Goal: Information Seeking & Learning: Learn about a topic

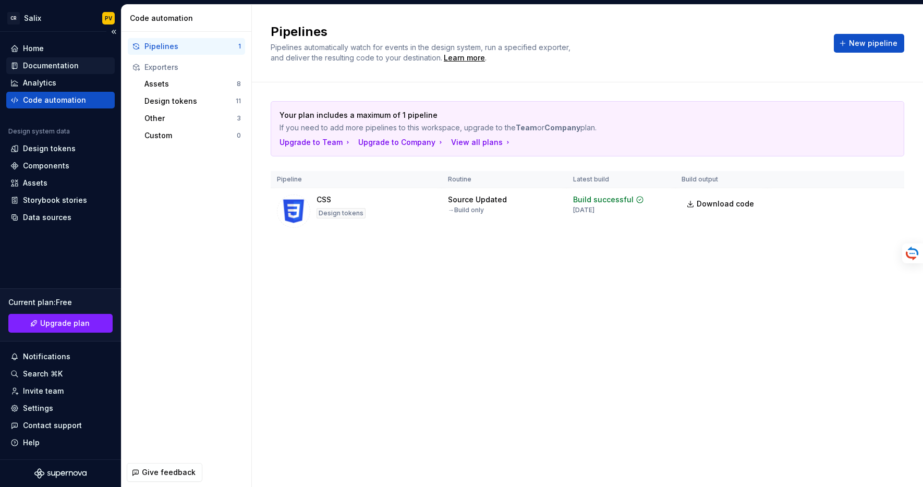
click at [53, 64] on div "Documentation" at bounding box center [51, 65] width 56 height 10
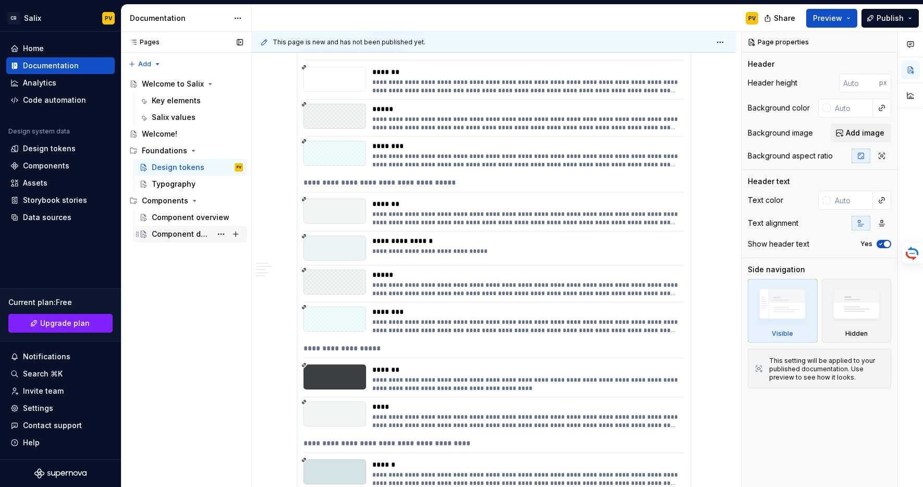
scroll to position [712, 0]
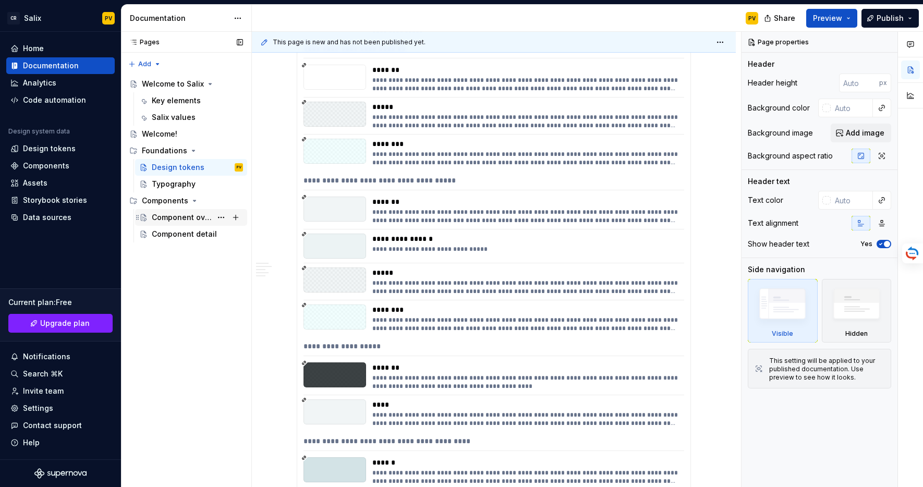
click at [184, 219] on div "Component overview" at bounding box center [182, 217] width 60 height 10
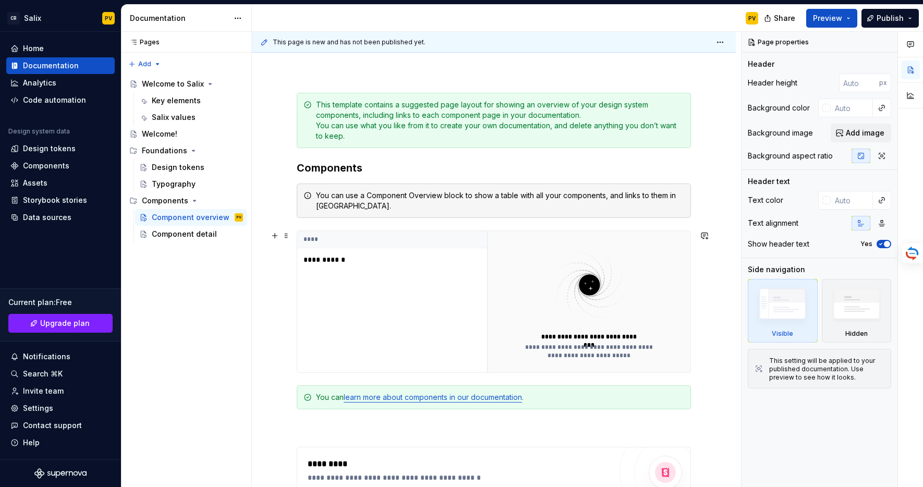
scroll to position [200, 0]
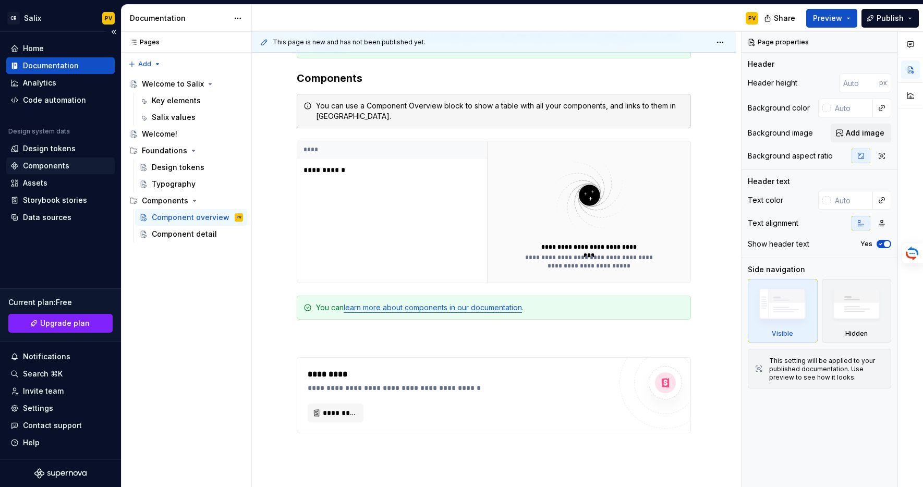
type textarea "*"
click at [46, 169] on div "Components" at bounding box center [46, 166] width 46 height 10
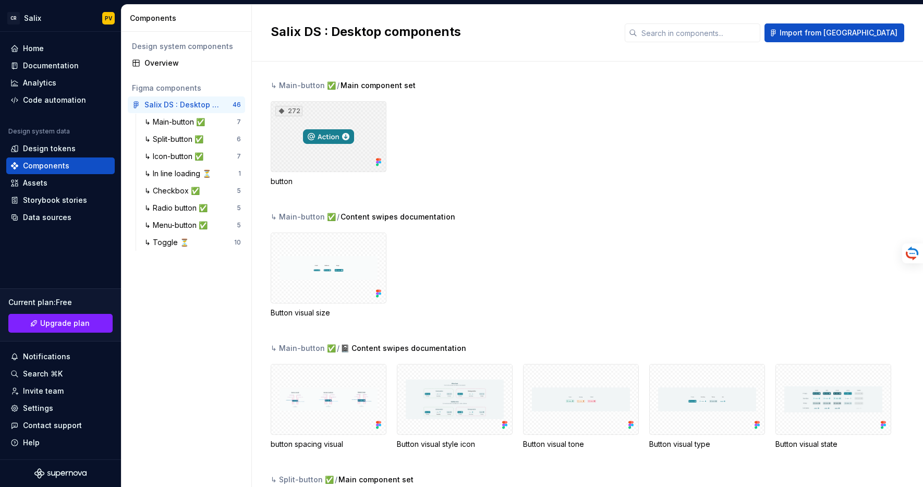
click at [365, 162] on div "272" at bounding box center [329, 136] width 116 height 71
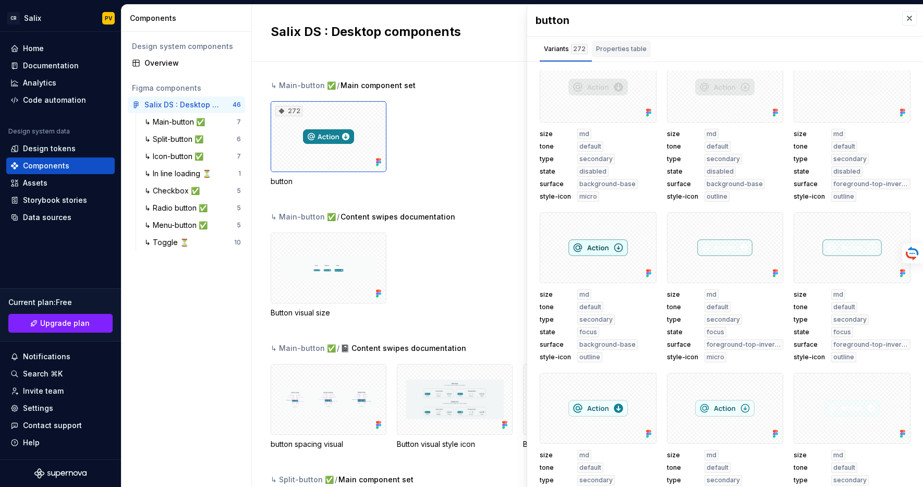
click at [627, 47] on div "Properties table" at bounding box center [621, 49] width 51 height 10
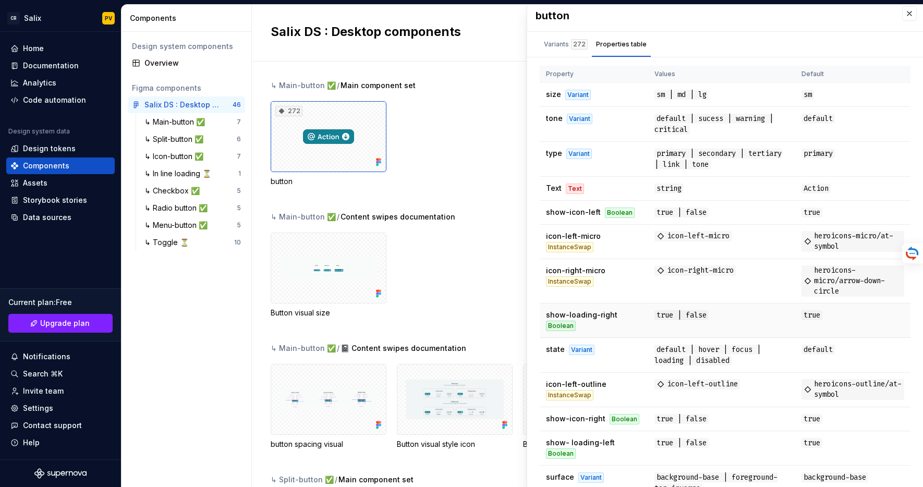
scroll to position [88, 0]
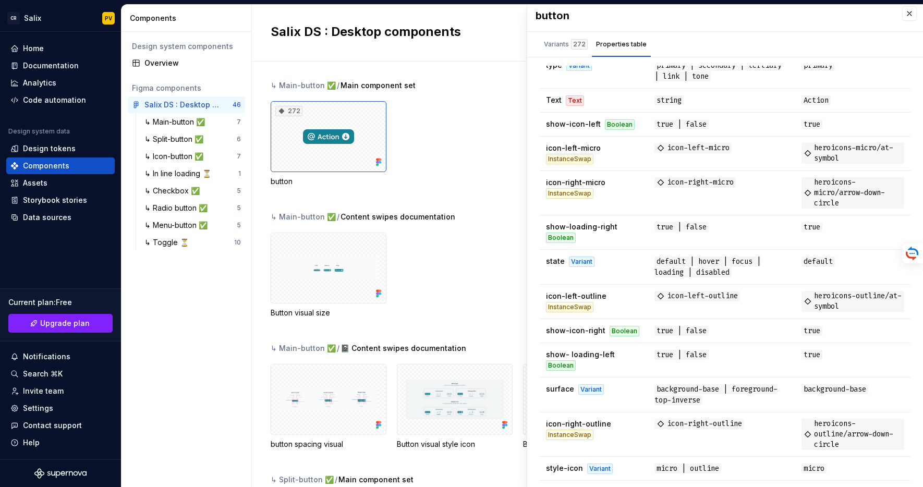
click at [410, 155] on div "272 button" at bounding box center [597, 144] width 652 height 86
click at [369, 144] on div "272" at bounding box center [329, 136] width 116 height 71
click at [350, 122] on div "272" at bounding box center [329, 136] width 116 height 71
click at [905, 15] on button "button" at bounding box center [909, 13] width 15 height 15
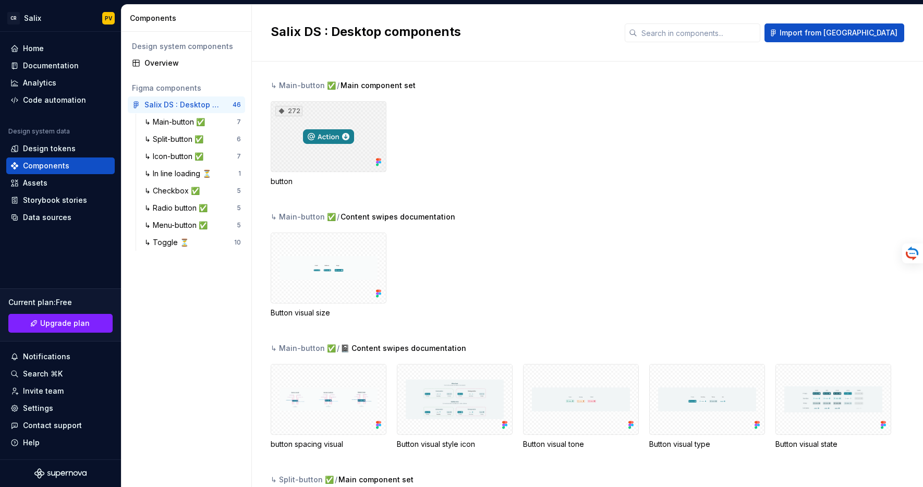
click at [364, 139] on div "272" at bounding box center [329, 136] width 116 height 71
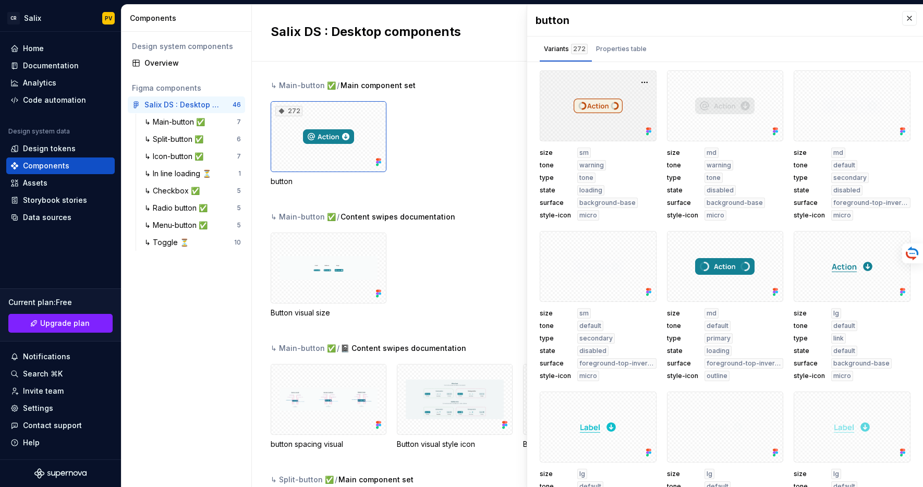
click at [622, 120] on div at bounding box center [598, 105] width 117 height 71
click at [649, 79] on button "button" at bounding box center [644, 82] width 15 height 15
click at [496, 140] on div "272 button" at bounding box center [597, 144] width 652 height 86
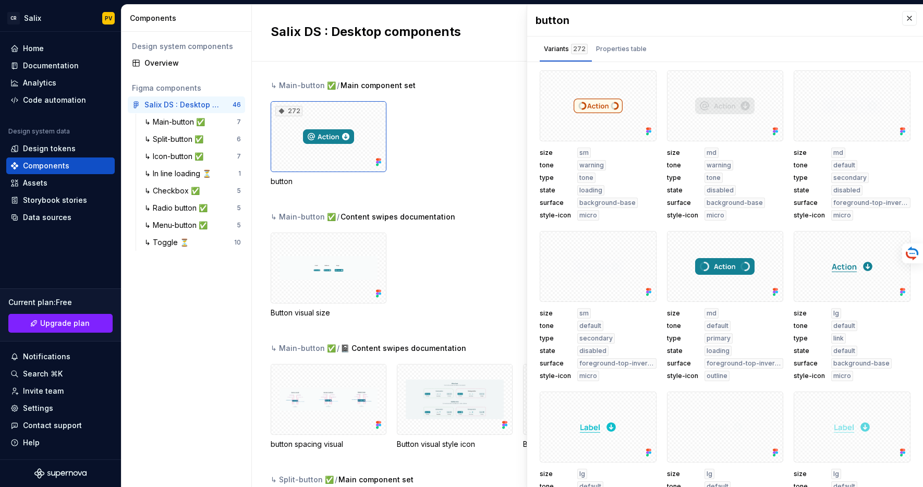
click at [495, 140] on div "272 button" at bounding box center [597, 144] width 652 height 86
click at [919, 17] on div "button" at bounding box center [725, 20] width 396 height 31
click at [914, 16] on button "button" at bounding box center [909, 18] width 15 height 15
click at [907, 20] on button "button" at bounding box center [909, 18] width 15 height 15
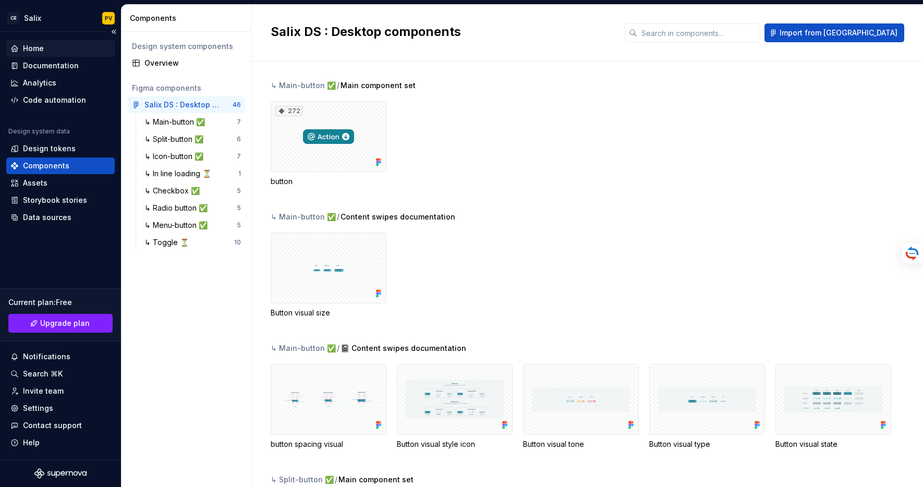
click at [49, 50] on div "Home" at bounding box center [60, 48] width 100 height 10
